Goal: Information Seeking & Learning: Find specific fact

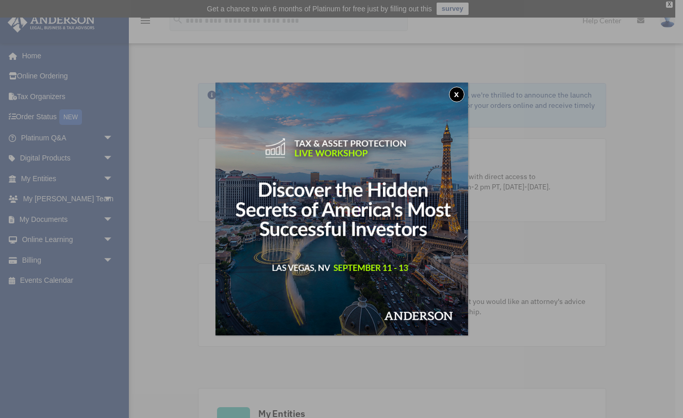
click at [457, 93] on button "x" at bounding box center [456, 94] width 15 height 15
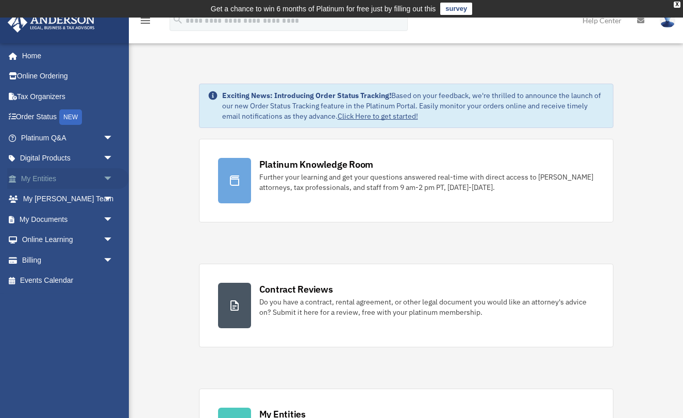
click at [47, 179] on link "My Entities arrow_drop_down" at bounding box center [68, 178] width 122 height 21
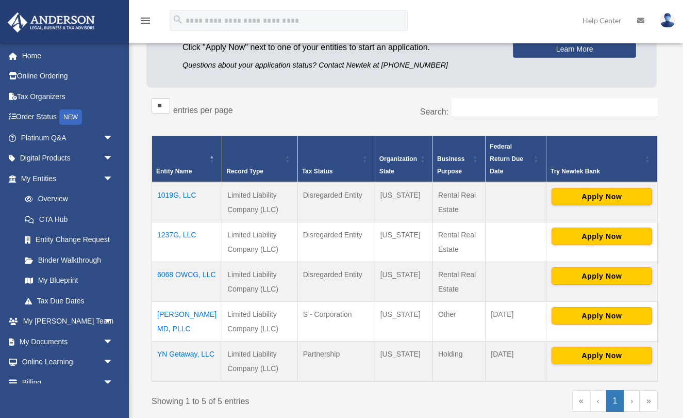
scroll to position [138, 0]
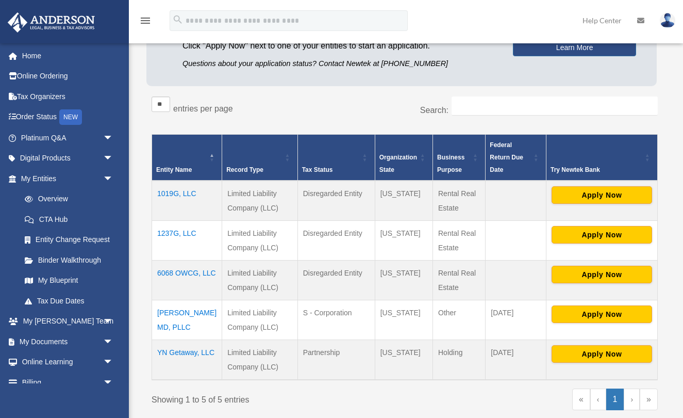
click at [181, 313] on td "[PERSON_NAME] MD, PLLC" at bounding box center [187, 320] width 70 height 40
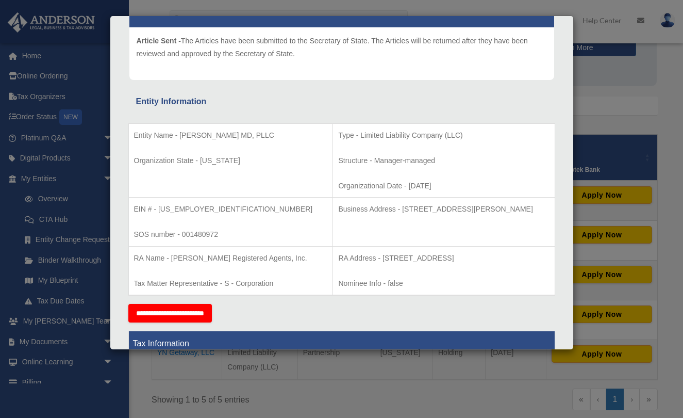
scroll to position [124, 0]
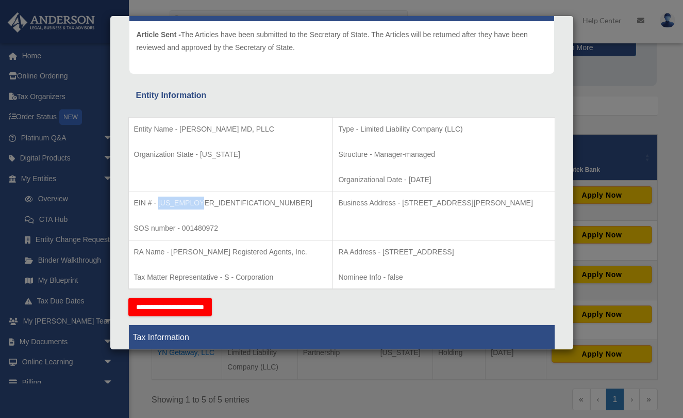
drag, startPoint x: 201, startPoint y: 201, endPoint x: 158, endPoint y: 201, distance: 42.8
click at [158, 201] on p "EIN # - 93-4222146" at bounding box center [231, 202] width 194 height 13
copy p "93-4222146"
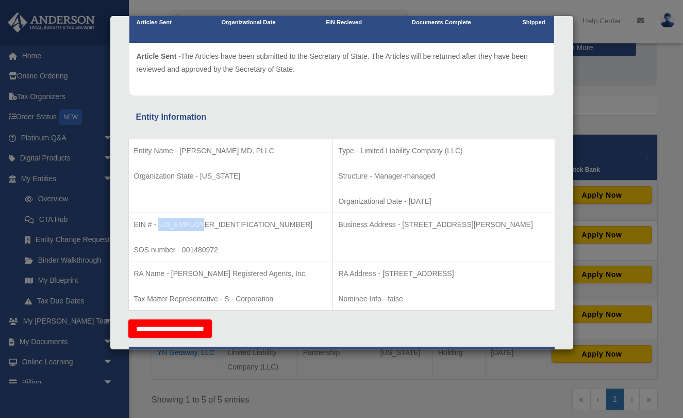
scroll to position [103, 0]
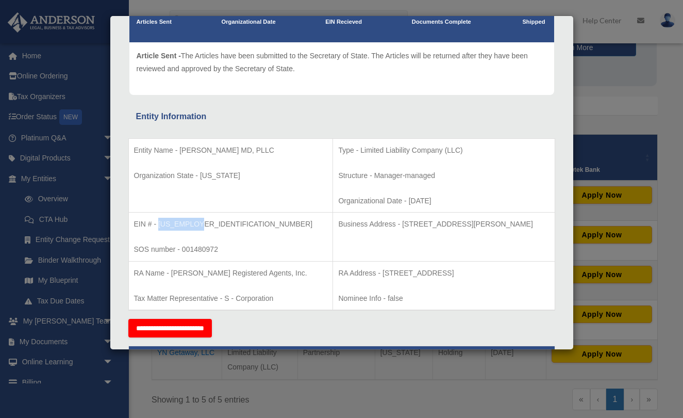
drag, startPoint x: 410, startPoint y: 199, endPoint x: 373, endPoint y: 199, distance: 37.1
click at [373, 199] on p "Organizational Date - 2023-11-02" at bounding box center [443, 200] width 211 height 13
copy p "2023-11-02"
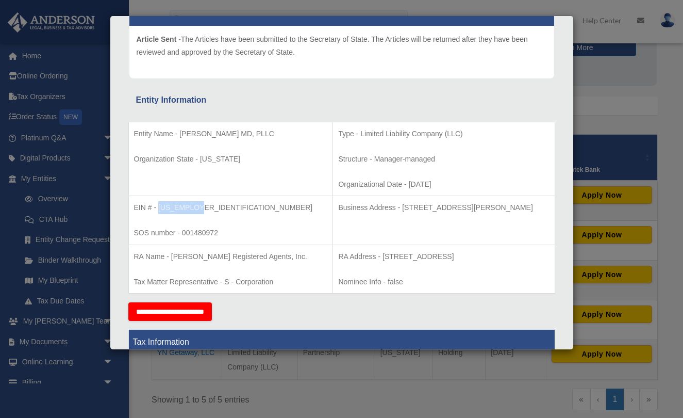
scroll to position [130, 0]
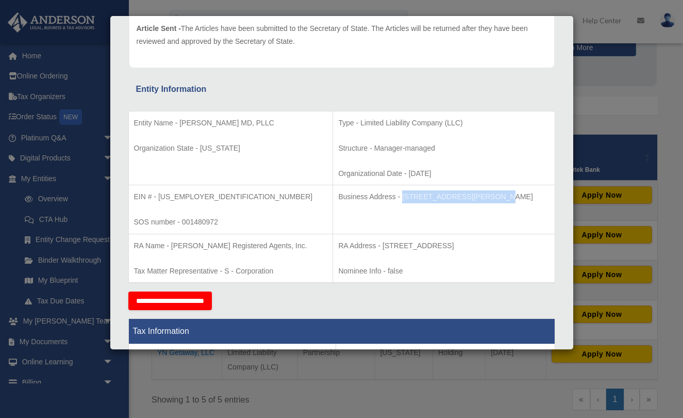
drag, startPoint x: 368, startPoint y: 195, endPoint x: 454, endPoint y: 196, distance: 86.1
click at [454, 196] on p "Business Address - 3225 McLeod Dr, Suite 100, Las Vegas, NV 89121" at bounding box center [443, 196] width 211 height 13
copy p "3225 McLeod Dr, Suite 100"
drag, startPoint x: 348, startPoint y: 242, endPoint x: 419, endPoint y: 247, distance: 71.3
click at [419, 247] on p "RA Address - 9111 Cross Park Drive, Suite D200, Knoxville, TN 37923" at bounding box center [443, 245] width 211 height 13
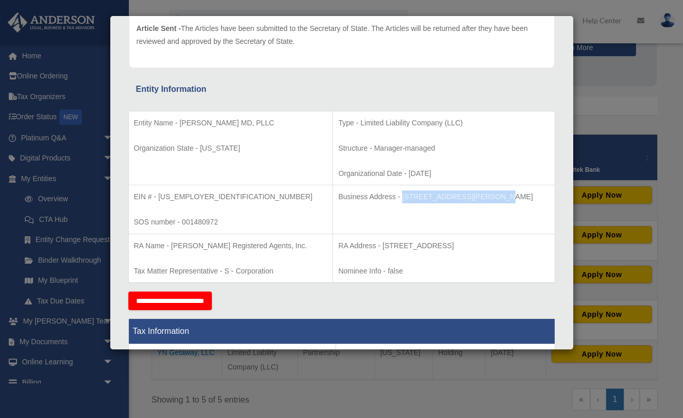
copy p "9111 Cross Park Drive"
drag, startPoint x: 424, startPoint y: 244, endPoint x: 458, endPoint y: 244, distance: 33.5
click at [458, 244] on p "RA Address - 9111 Cross Park Drive, Suite D200, Knoxville, TN 37923" at bounding box center [443, 245] width 211 height 13
copy p "Suite D200"
click at [472, 240] on p "RA Address - 9111 Cross Park Drive, Suite D200, Knoxville, TN 37923" at bounding box center [443, 245] width 211 height 13
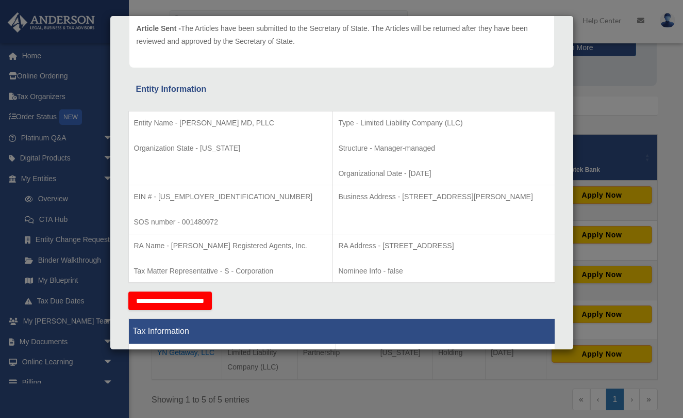
click at [472, 240] on p "RA Address - 9111 Cross Park Drive, Suite D200, Knoxville, TN 37923" at bounding box center [443, 245] width 211 height 13
copy p "Knoxville"
click at [516, 244] on p "RA Address - 9111 Cross Park Drive, Suite D200, Knoxville, TN 37923" at bounding box center [443, 245] width 211 height 13
copy p "37923"
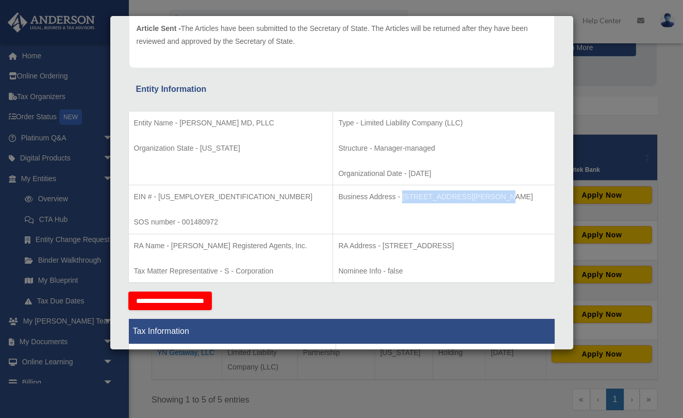
drag, startPoint x: 368, startPoint y: 192, endPoint x: 453, endPoint y: 191, distance: 85.6
click at [453, 191] on p "Business Address - 3225 McLeod Dr, Suite 100, Las Vegas, NV 89121" at bounding box center [443, 196] width 211 height 13
copy p "3225 McLeod Dr, Suite 100"
drag, startPoint x: 460, startPoint y: 195, endPoint x: 492, endPoint y: 195, distance: 32.5
click at [492, 195] on p "Business Address - 3225 McLeod Dr, Suite 100, Las Vegas, NV 89121" at bounding box center [443, 196] width 211 height 13
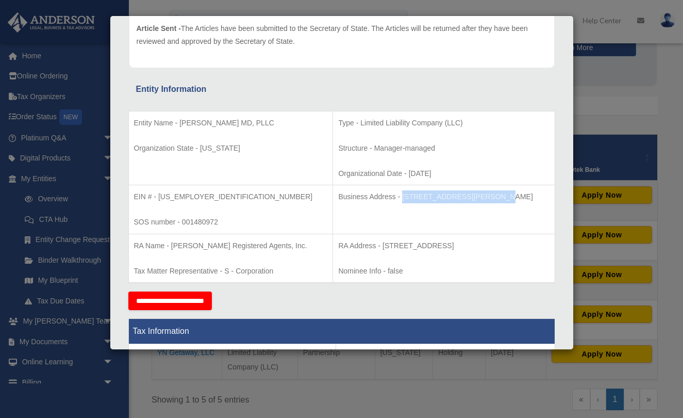
copy p "Las Vegas"
click at [512, 191] on p "Business Address - 3225 McLeod Dr, Suite 100, Las Vegas, NV 89121" at bounding box center [443, 196] width 211 height 13
copy p "89121"
drag, startPoint x: 201, startPoint y: 194, endPoint x: 157, endPoint y: 194, distance: 43.8
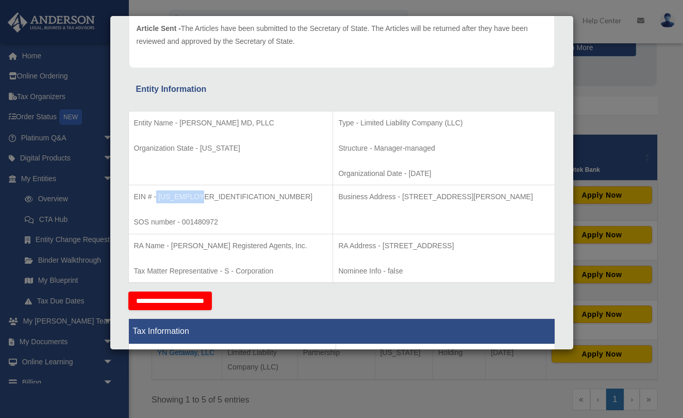
click at [157, 193] on p "EIN # - 93-4222146" at bounding box center [231, 196] width 194 height 13
drag, startPoint x: 179, startPoint y: 121, endPoint x: 263, endPoint y: 125, distance: 84.2
click at [264, 126] on p "Entity Name - Jacob Petrosky MD, PLLC" at bounding box center [231, 123] width 194 height 13
click at [607, 128] on div "Details × Articles Sent Organizational Date" at bounding box center [341, 209] width 683 height 418
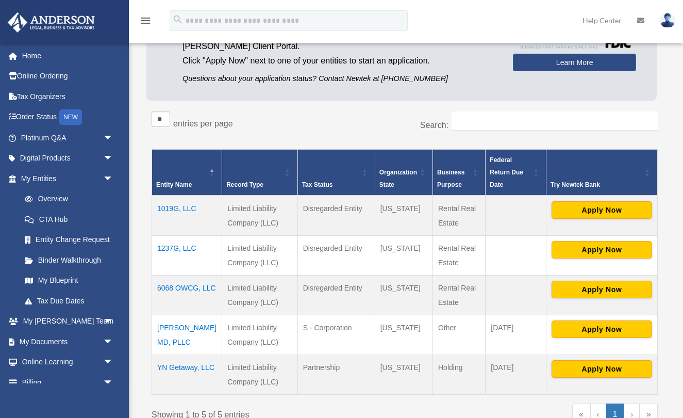
scroll to position [125, 0]
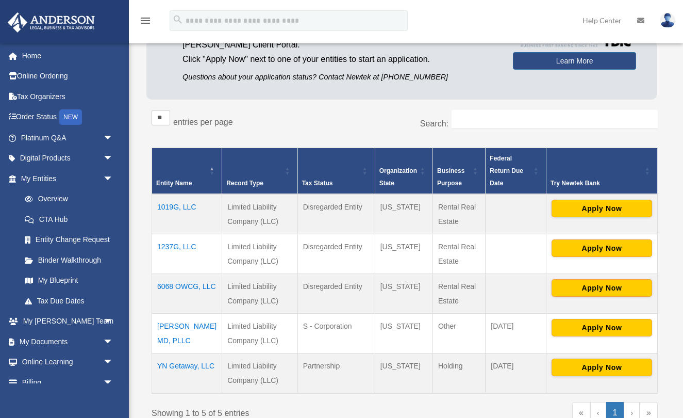
click at [187, 324] on td "Jacob Petrosky MD, PLLC" at bounding box center [187, 334] width 70 height 40
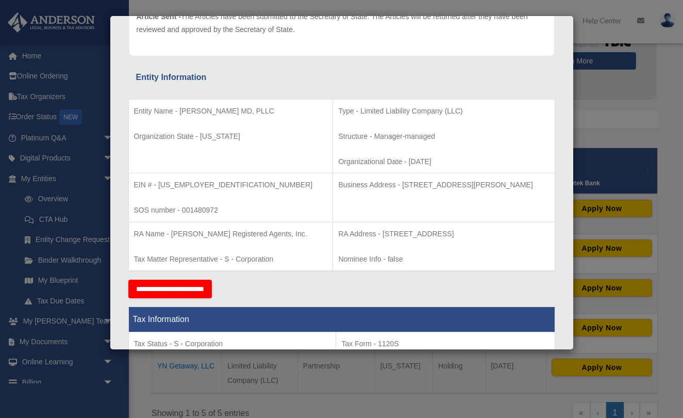
scroll to position [134, 0]
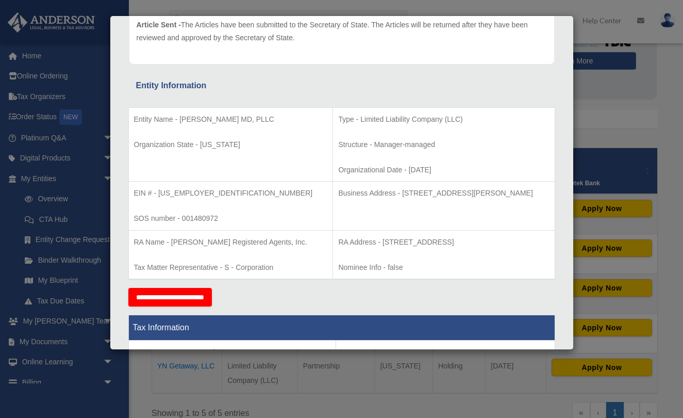
click at [200, 191] on p "EIN # - 93-4222146" at bounding box center [231, 193] width 194 height 13
click at [198, 215] on p "SOS number - 001480972" at bounding box center [231, 218] width 194 height 13
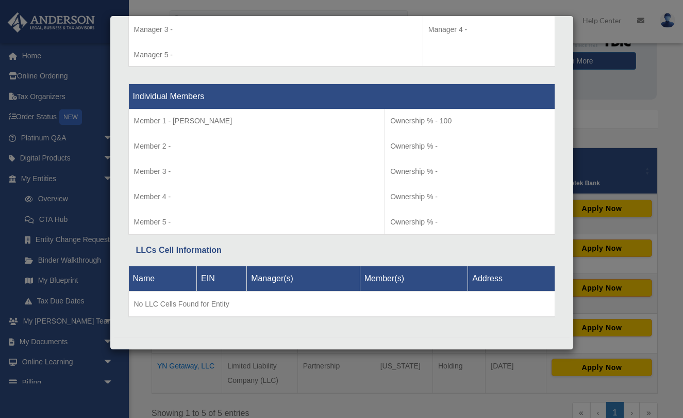
scroll to position [1019, 0]
